Goal: Check status

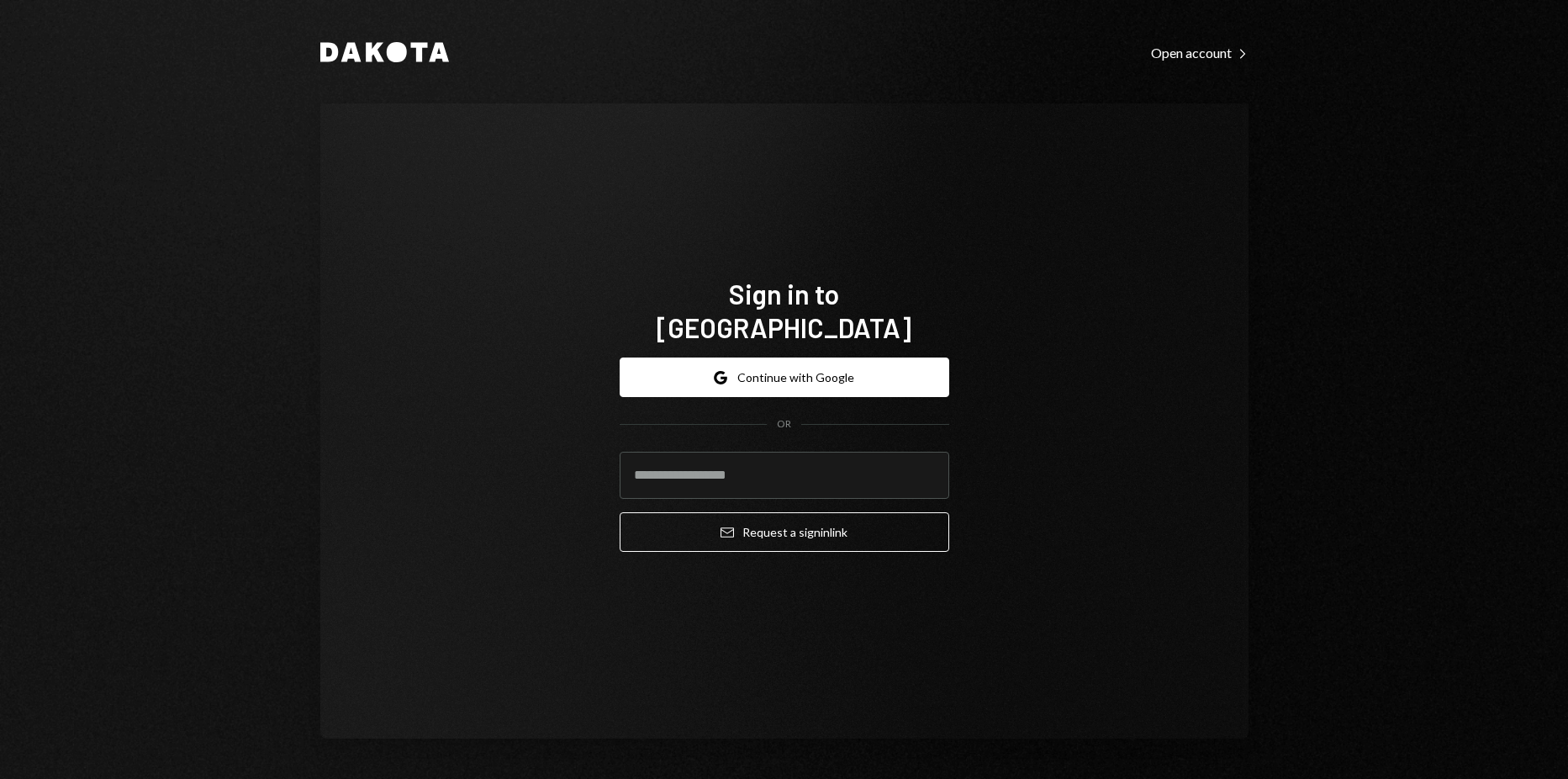
type input "**********"
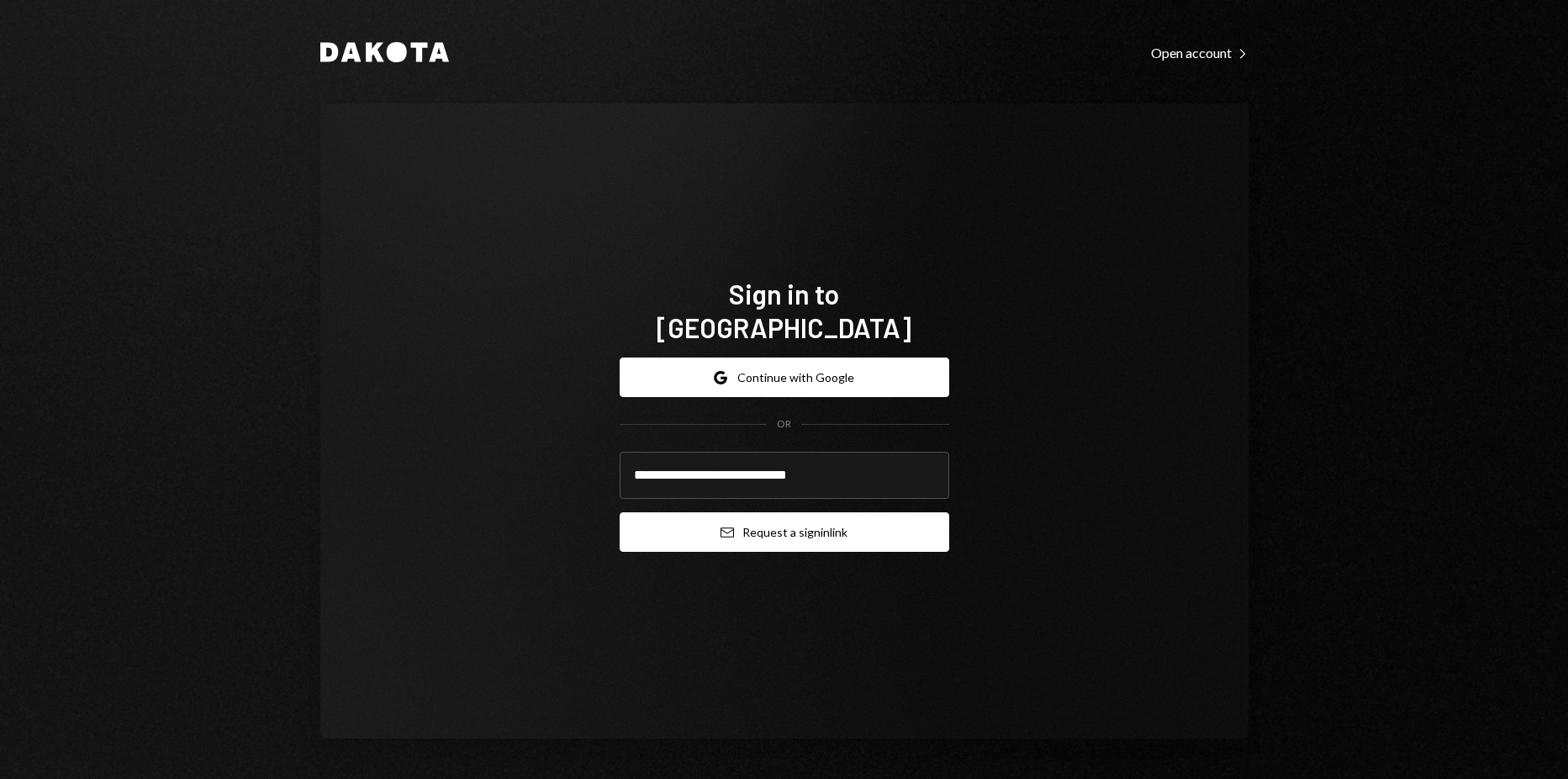
click at [830, 512] on button "Email Request a sign in link" at bounding box center [784, 531] width 329 height 39
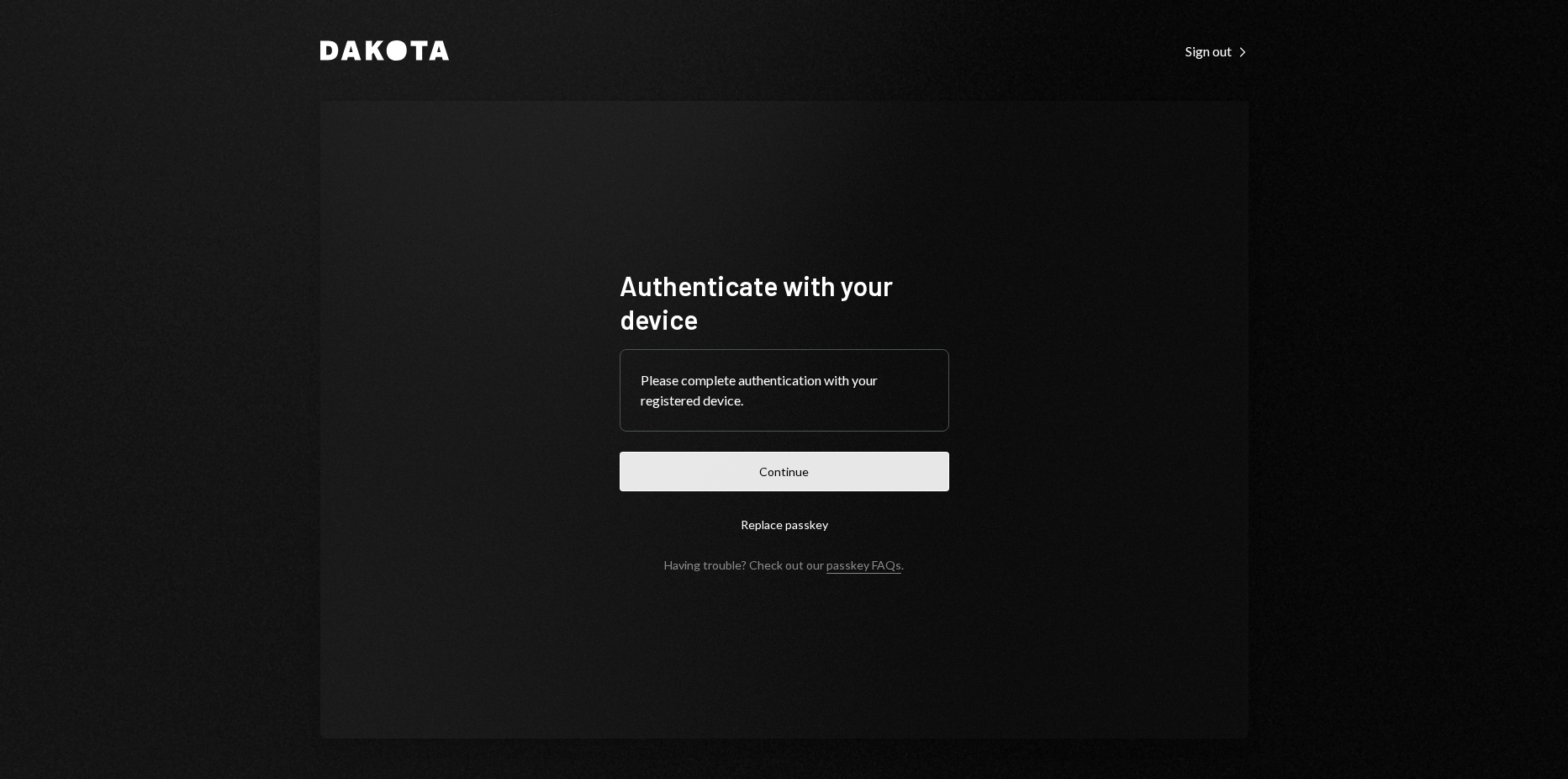
click at [726, 489] on button "Continue" at bounding box center [784, 471] width 329 height 39
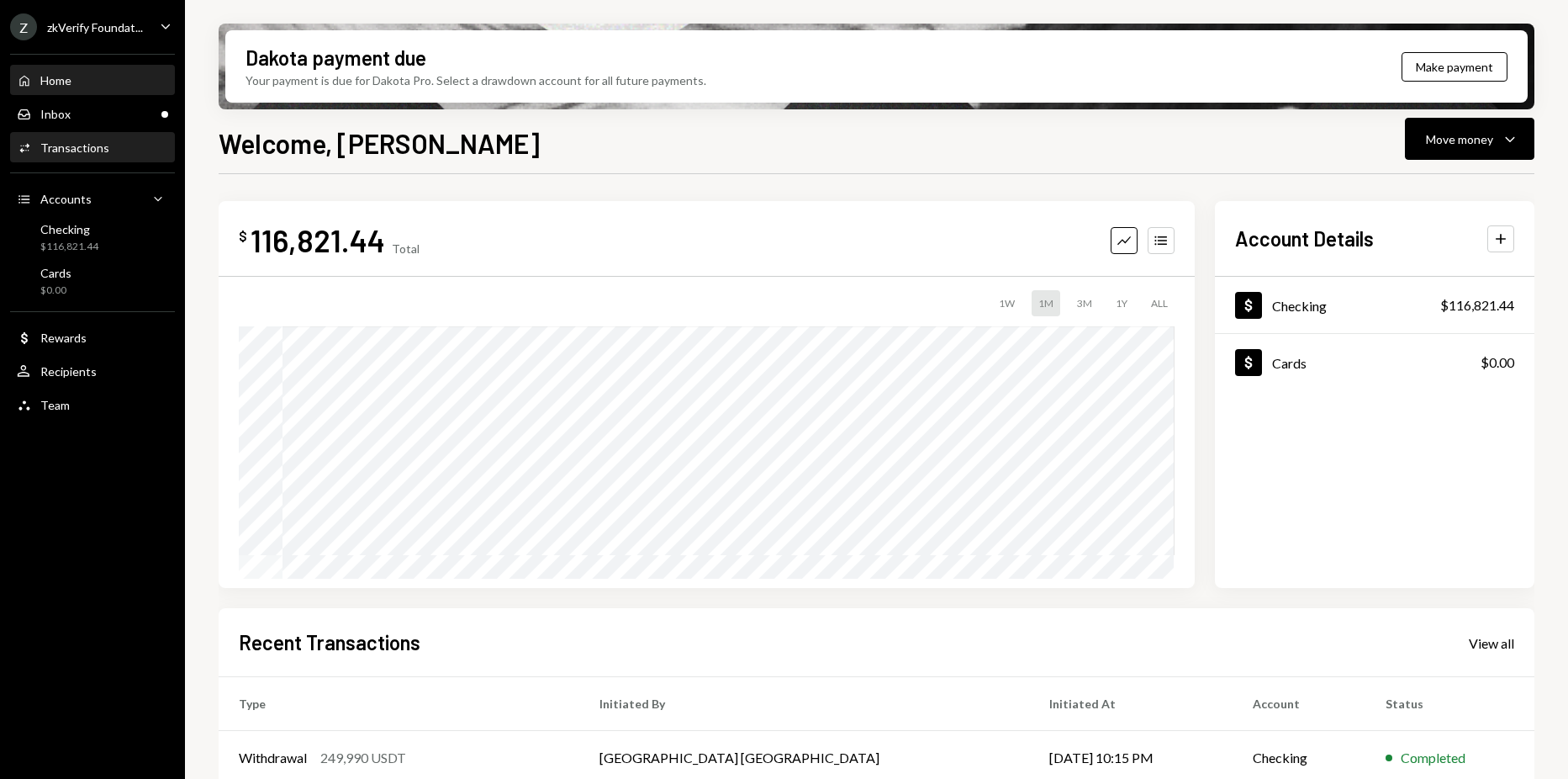
click at [84, 144] on div "Transactions" at bounding box center [74, 147] width 69 height 14
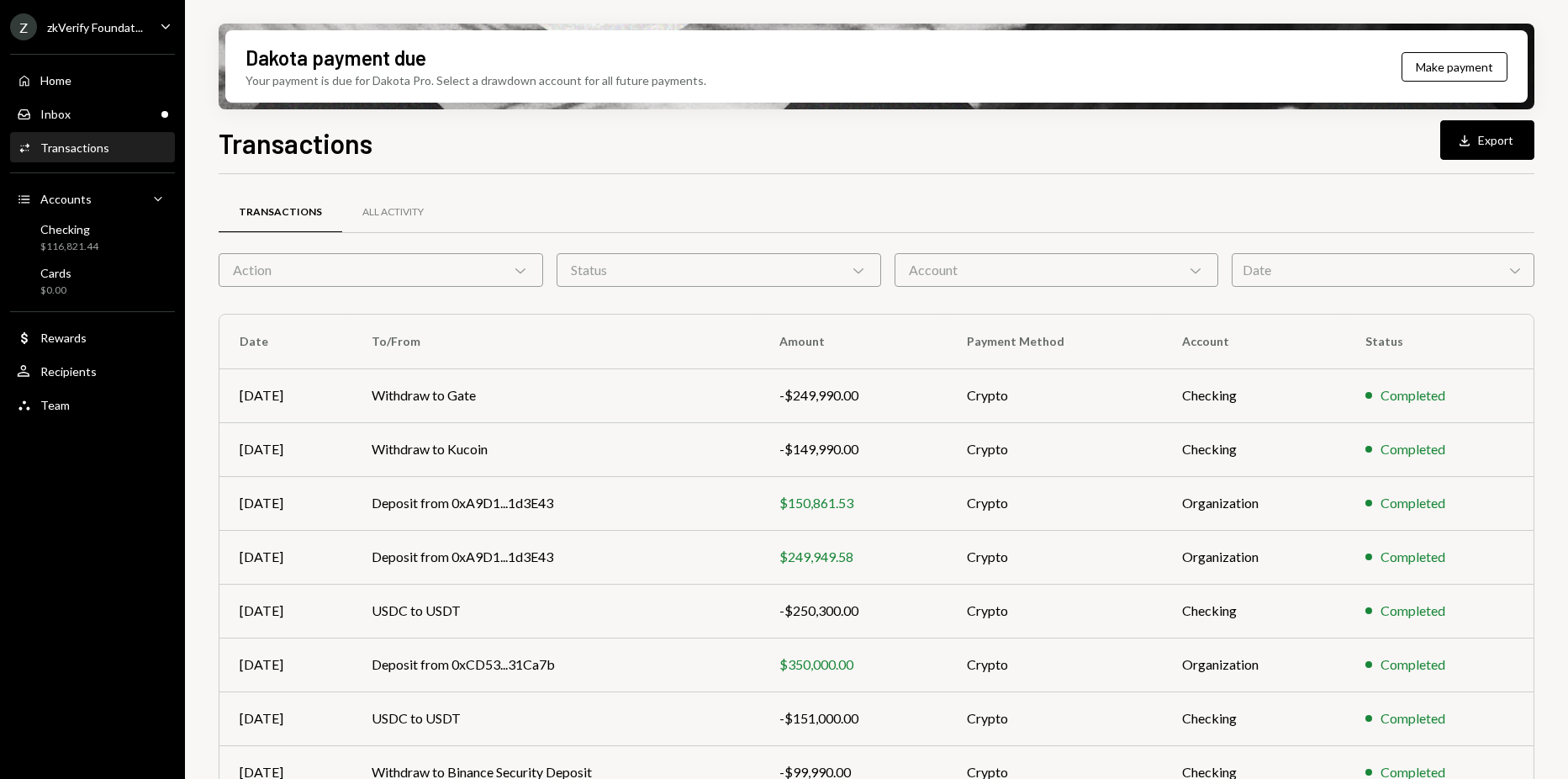
click at [135, 38] on div "Z zkVerify Foundat..." at bounding box center [77, 26] width 133 height 27
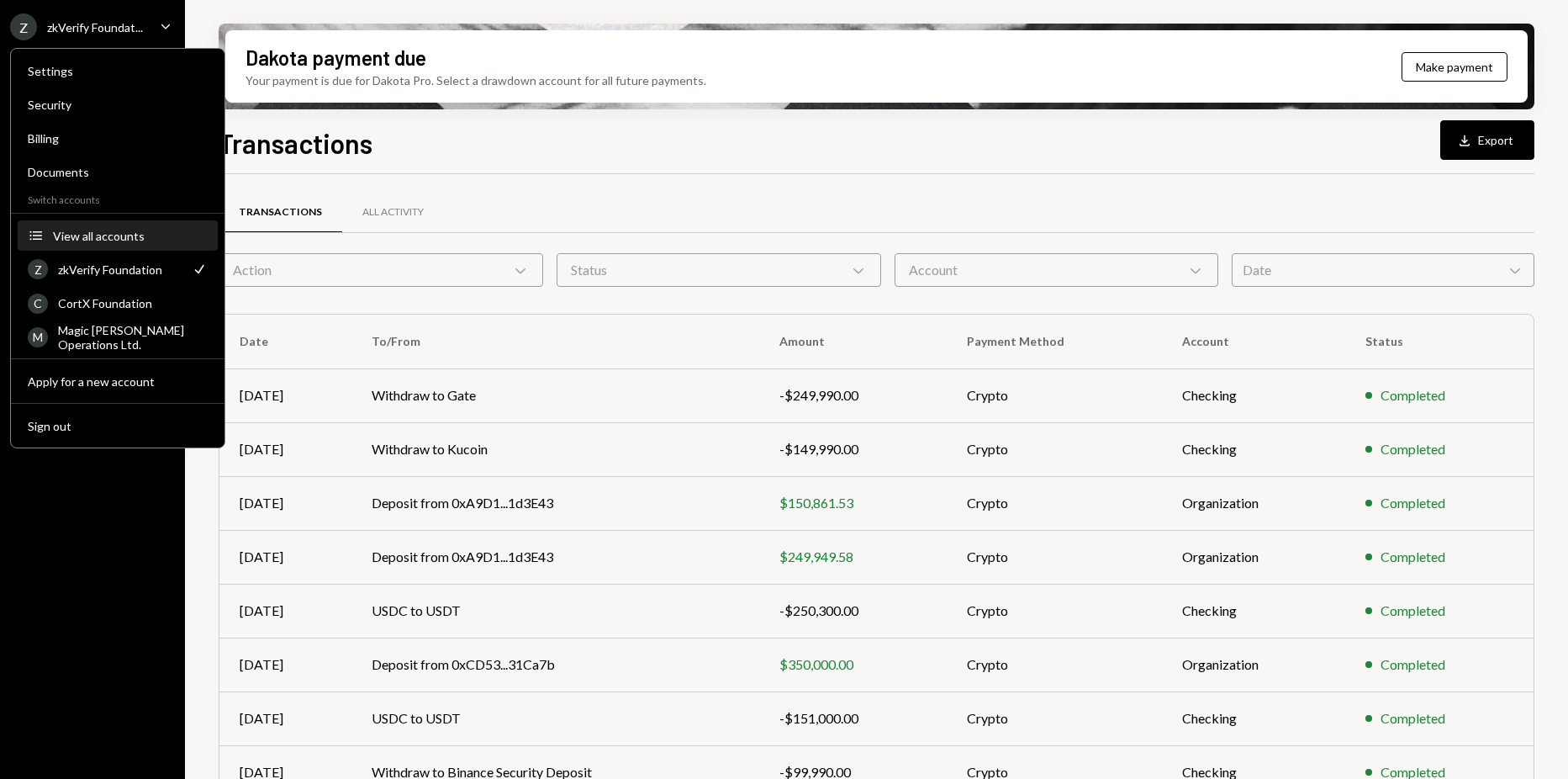
click at [119, 241] on div "View all accounts" at bounding box center [130, 236] width 155 height 14
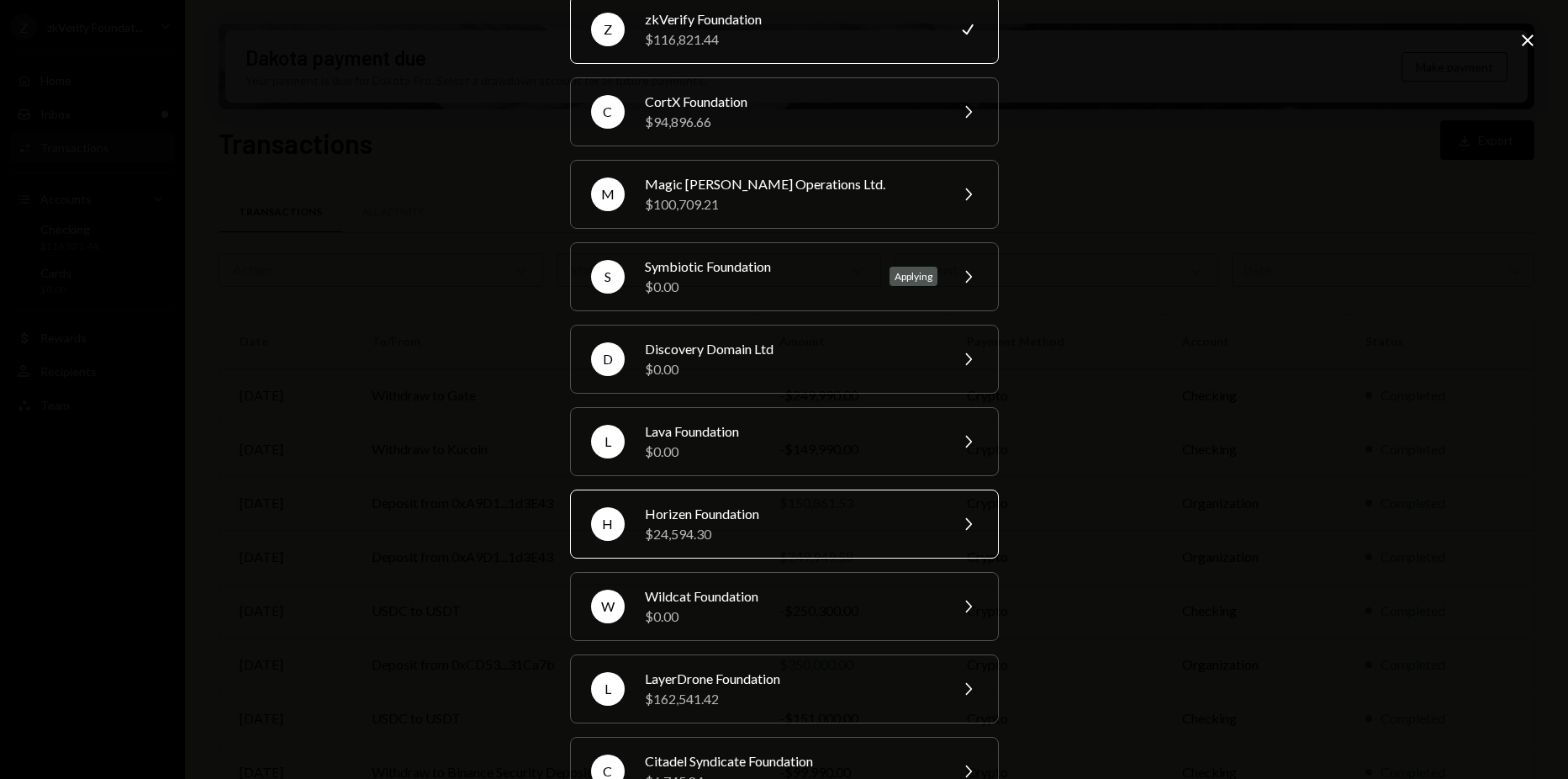
scroll to position [131, 0]
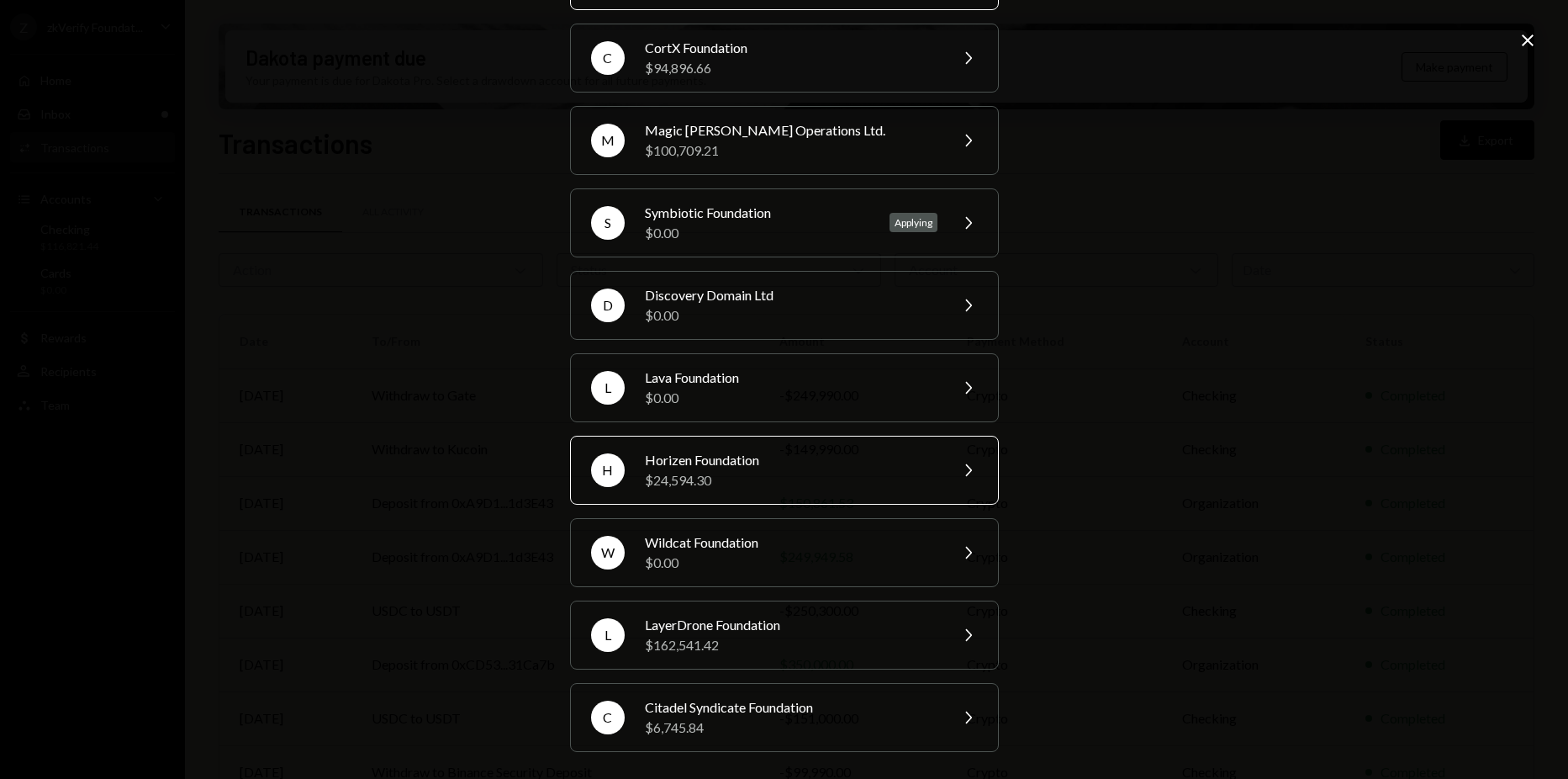
click at [773, 495] on div "H Horizen Foundation $24,594.30 Chevron Right" at bounding box center [784, 470] width 428 height 69
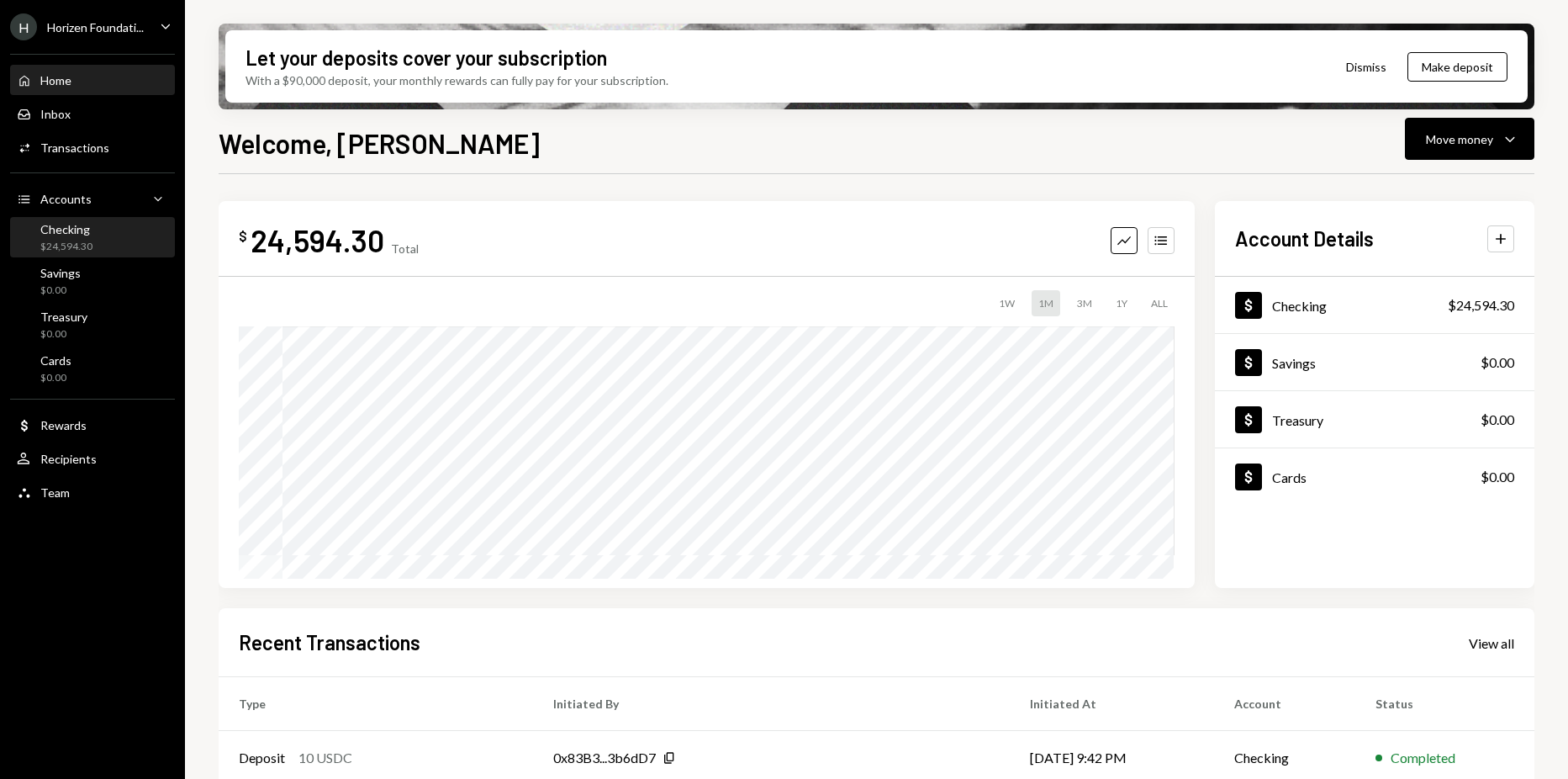
click at [110, 234] on div "Checking $24,594.30" at bounding box center [92, 237] width 152 height 32
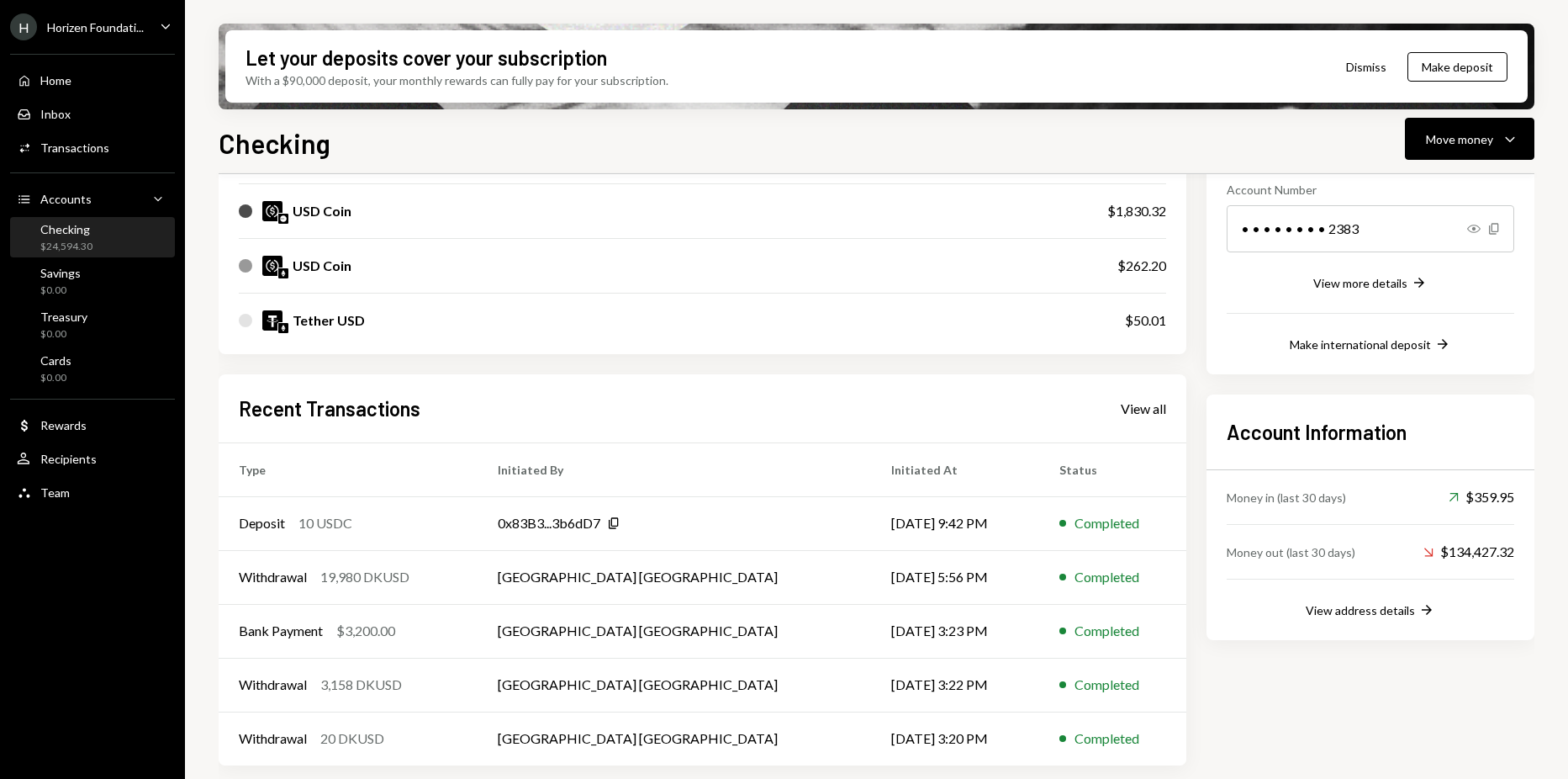
scroll to position [260, 0]
click at [733, 523] on div "0x83B3...3b6dD7 Copy" at bounding box center [674, 522] width 353 height 20
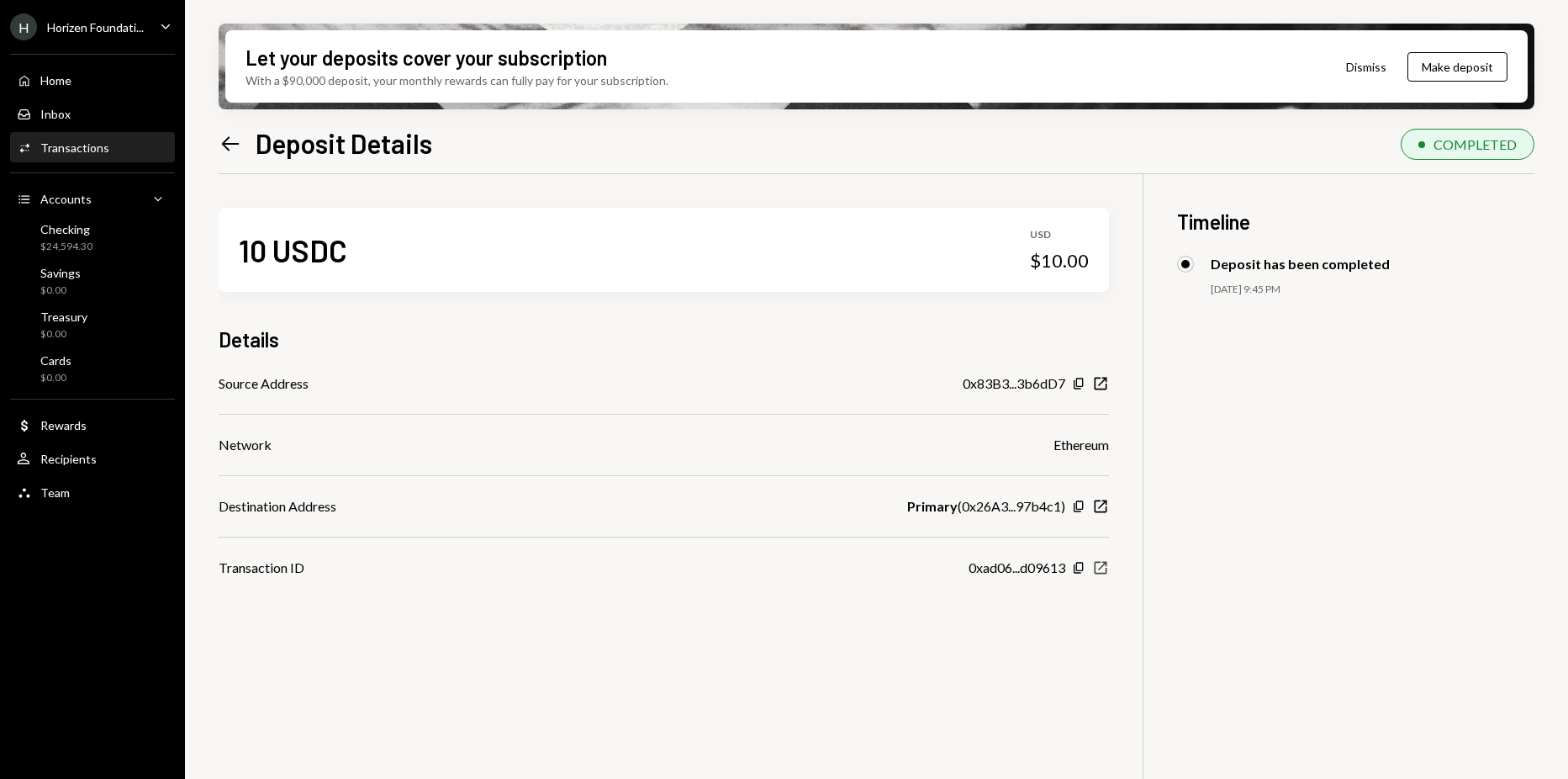
click at [1096, 566] on icon "New Window" at bounding box center [1100, 567] width 17 height 17
